Goal: Information Seeking & Learning: Learn about a topic

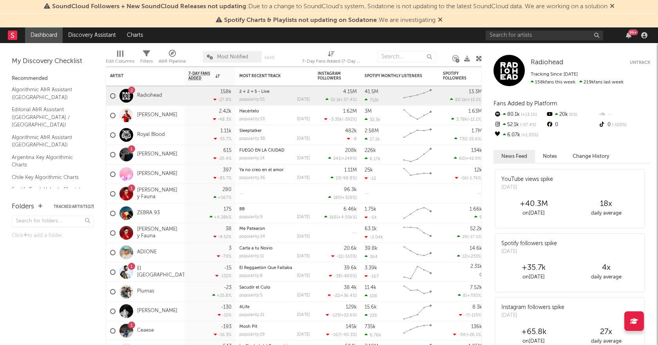
click at [439, 19] on icon at bounding box center [440, 19] width 5 height 6
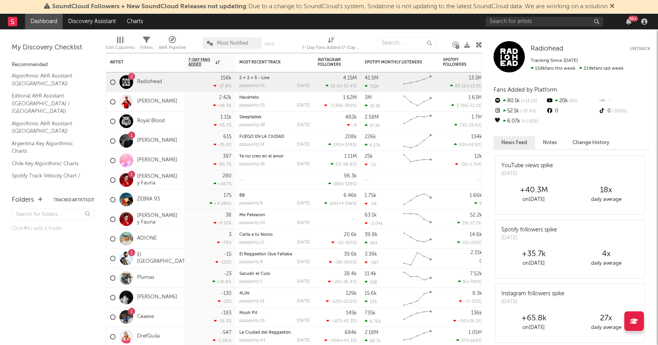
click at [618, 7] on div "SoundCloud Followers + New SoundCloud Releases not updating : Due to a change t…" at bounding box center [329, 7] width 658 height 14
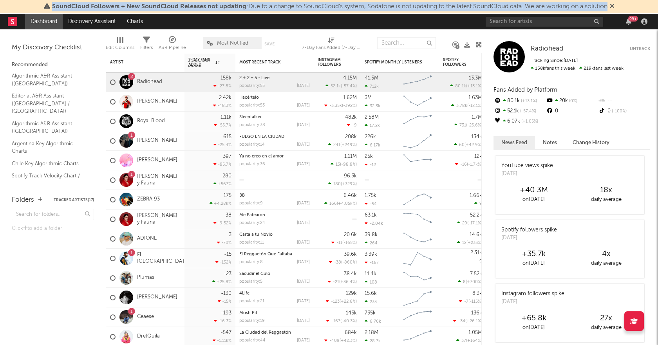
click at [618, 7] on div "SoundCloud Followers + New SoundCloud Releases not updating : Due to a change t…" at bounding box center [329, 7] width 658 height 14
click at [615, 7] on icon at bounding box center [612, 6] width 5 height 6
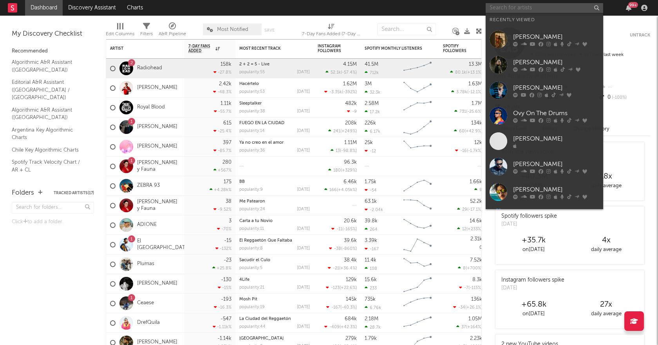
click at [527, 6] on input "text" at bounding box center [545, 8] width 118 height 10
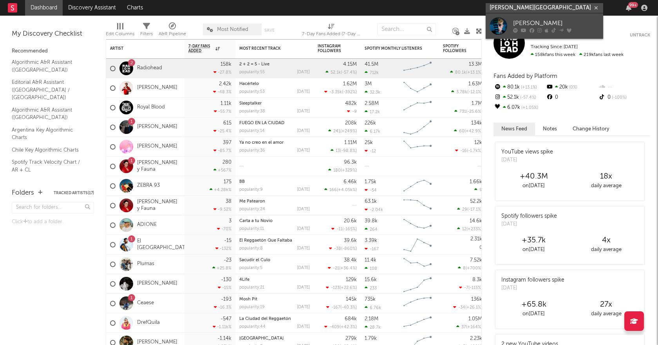
type input "[PERSON_NAME][GEOGRAPHIC_DATA]"
click at [540, 20] on div "[PERSON_NAME]" at bounding box center [556, 23] width 86 height 9
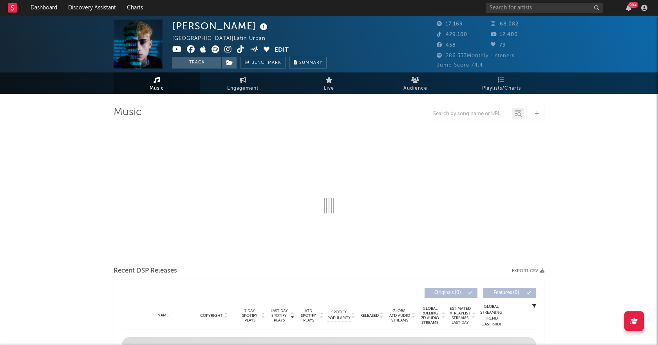
select select "6m"
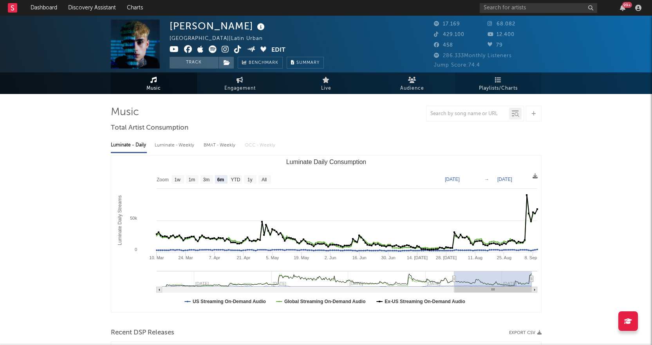
click at [495, 87] on span "Playlists/Charts" at bounding box center [498, 88] width 39 height 9
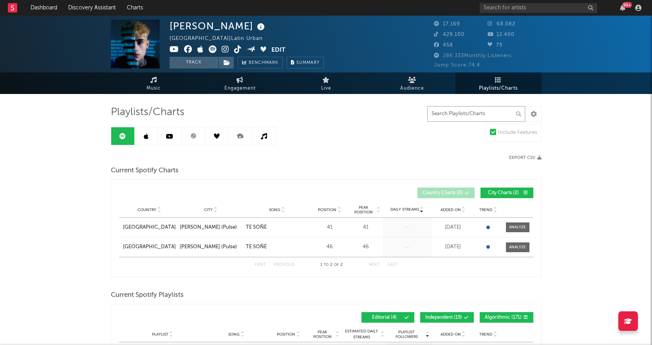
click at [459, 120] on input "text" at bounding box center [477, 114] width 98 height 16
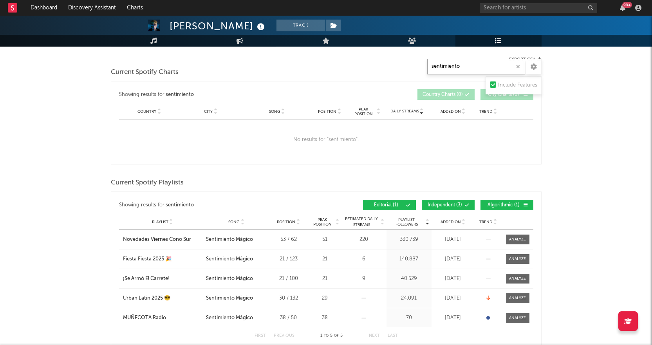
scroll to position [118, 0]
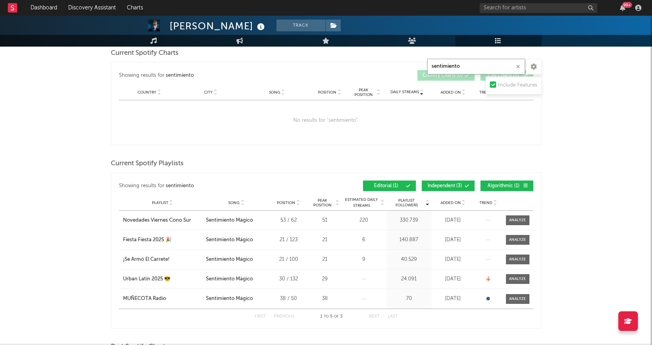
type input "sentimiento"
click at [438, 188] on button "Independent ( 3 )" at bounding box center [448, 186] width 53 height 11
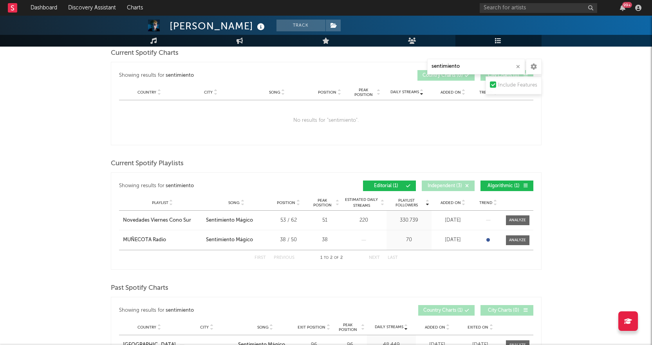
click at [499, 187] on span "Algorithmic ( 1 )" at bounding box center [504, 186] width 36 height 5
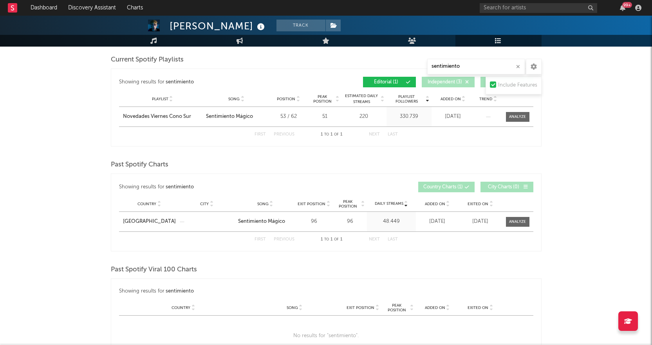
scroll to position [235, 0]
